Goal: Task Accomplishment & Management: Complete application form

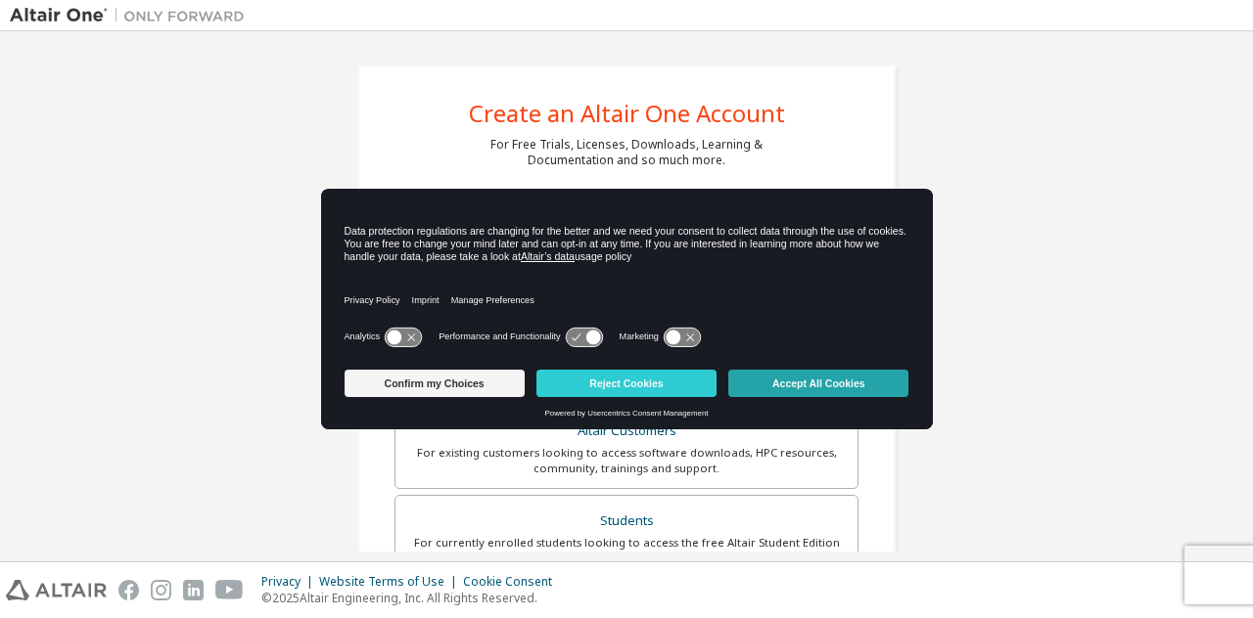
click at [802, 375] on button "Accept All Cookies" at bounding box center [818, 383] width 180 height 27
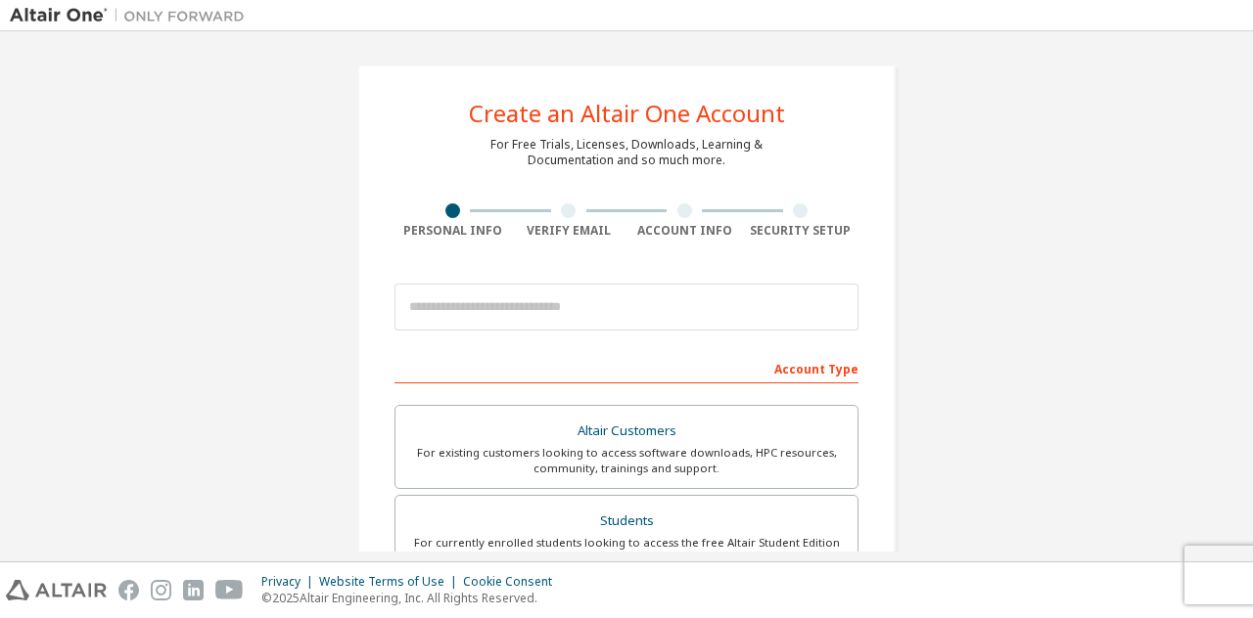
drag, startPoint x: 1245, startPoint y: 187, endPoint x: 1234, endPoint y: 214, distance: 29.4
click at [1234, 214] on div "Create an Altair One Account For Free Trials, Licenses, Downloads, Learning & D…" at bounding box center [626, 296] width 1253 height 530
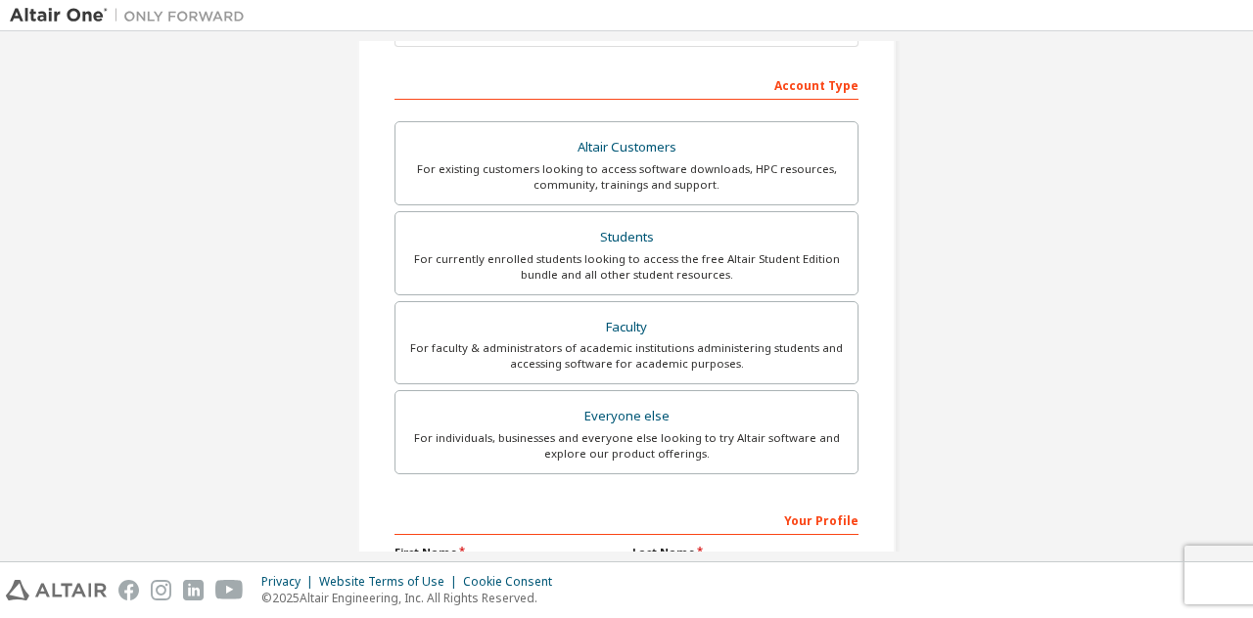
scroll to position [327, 0]
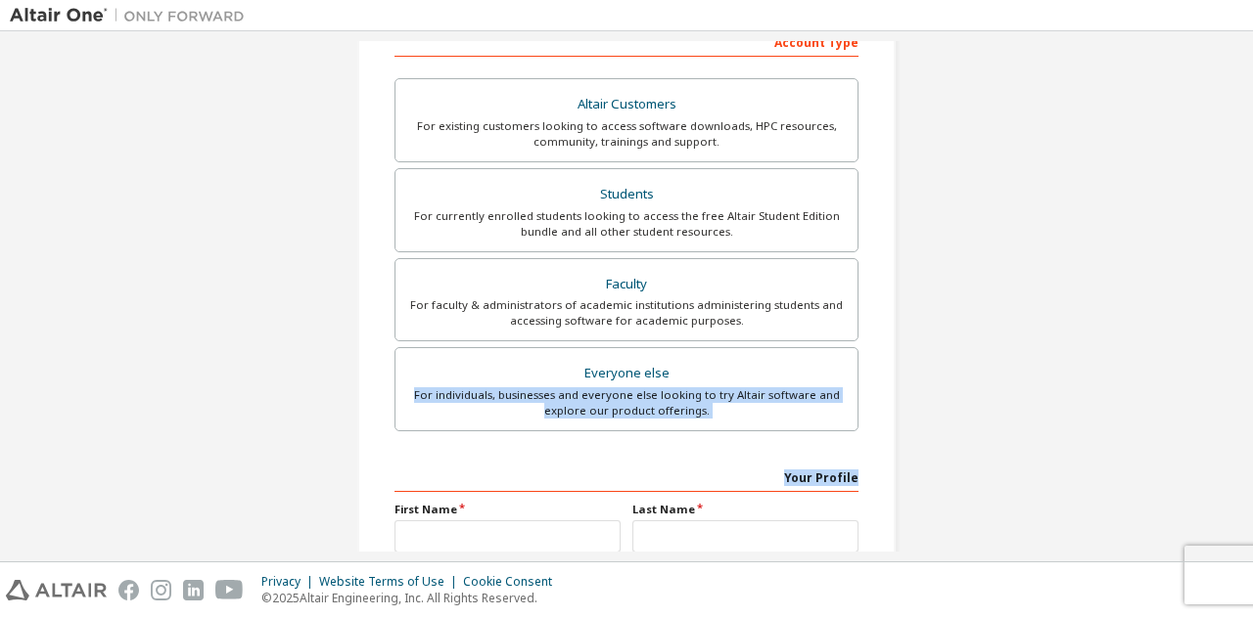
drag, startPoint x: 1244, startPoint y: 376, endPoint x: 1243, endPoint y: 465, distance: 89.1
click at [1243, 465] on div "Create an Altair One Account For Free Trials, Licenses, Downloads, Learning & D…" at bounding box center [626, 296] width 1253 height 530
click at [1084, 390] on div "Create an Altair One Account For Free Trials, Licenses, Downloads, Learning & D…" at bounding box center [626, 232] width 1233 height 1036
drag, startPoint x: 1232, startPoint y: 363, endPoint x: 1241, endPoint y: 398, distance: 36.3
click at [1241, 398] on div "Create an Altair One Account For Free Trials, Licenses, Downloads, Learning & D…" at bounding box center [626, 296] width 1233 height 511
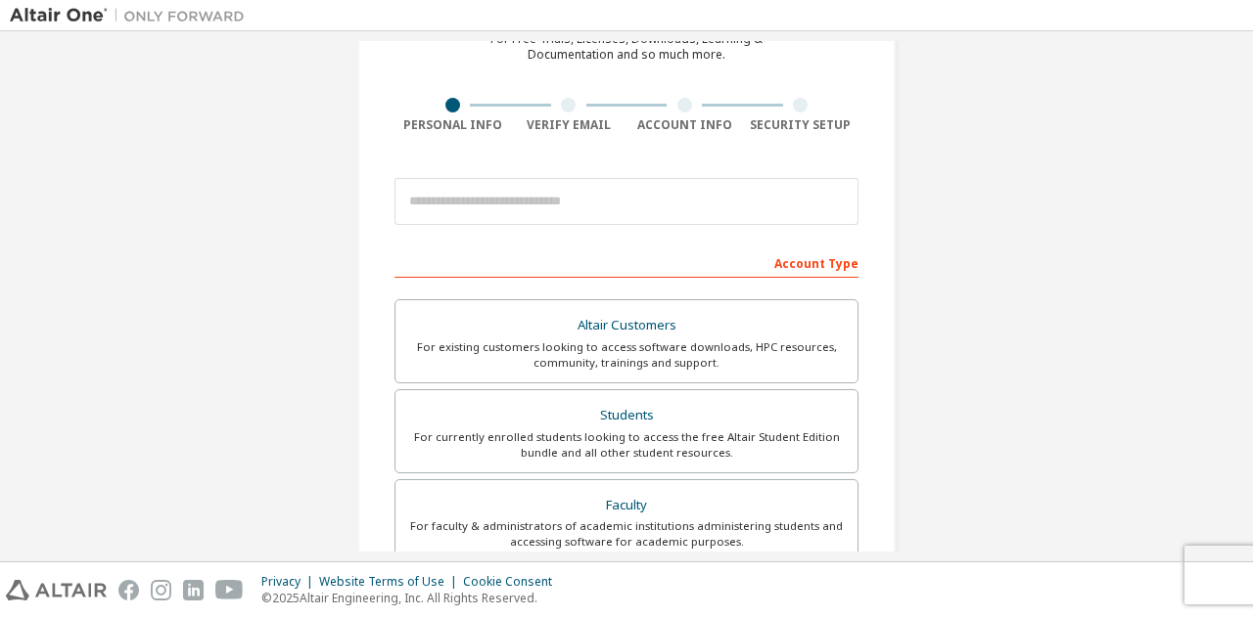
scroll to position [0, 0]
